Goal: Book appointment/travel/reservation

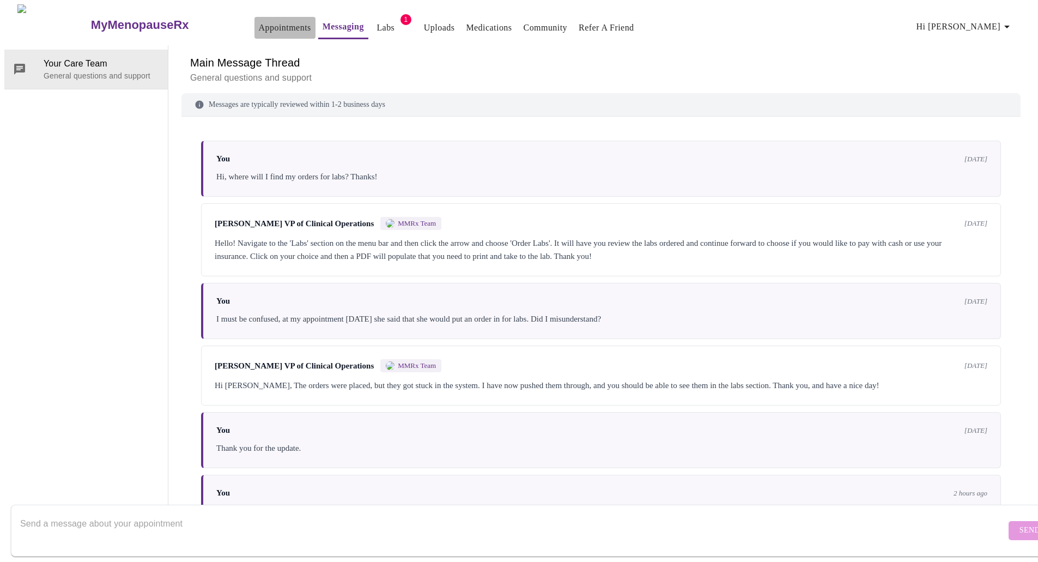
click at [259, 26] on link "Appointments" at bounding box center [285, 27] width 52 height 15
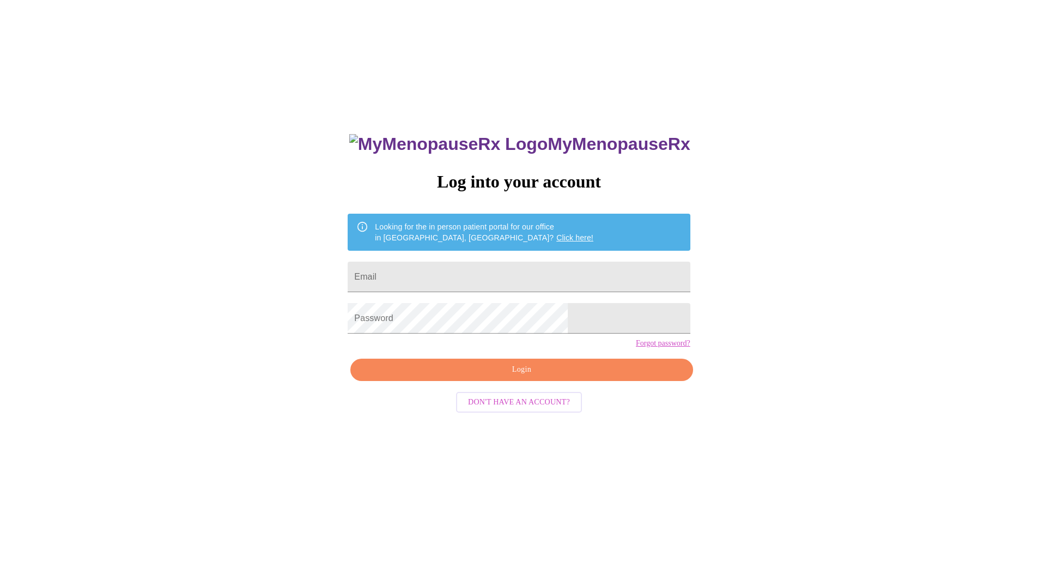
click at [823, 479] on div "MyMenopauseRx Log into your account Looking for the in person patient portal fo…" at bounding box center [518, 341] width 1029 height 674
